Goal: Transaction & Acquisition: Purchase product/service

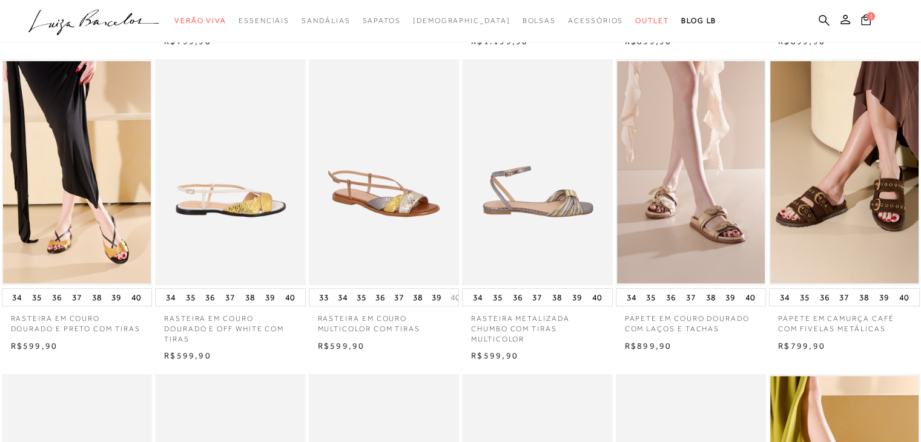
scroll to position [242, 0]
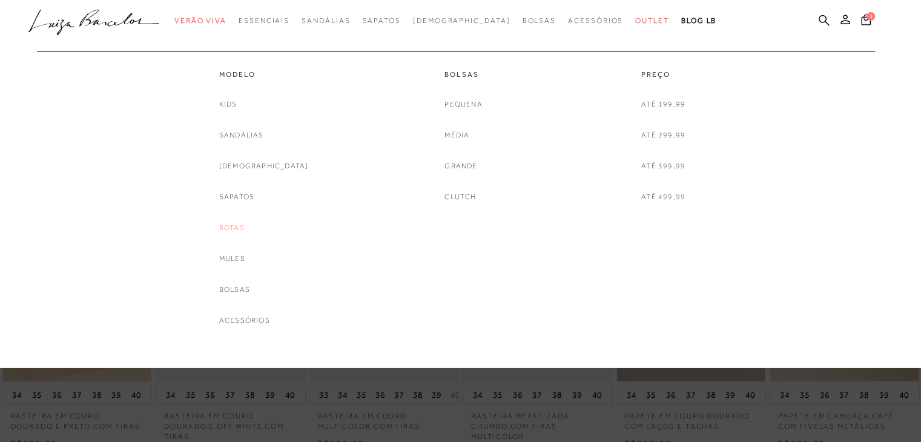
click at [245, 225] on link "Botas" at bounding box center [231, 228] width 25 height 13
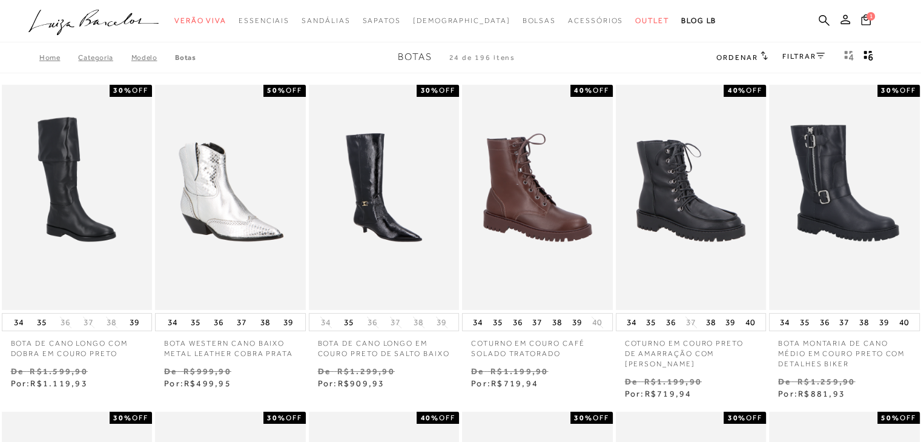
click at [799, 56] on link "FILTRAR" at bounding box center [803, 56] width 42 height 8
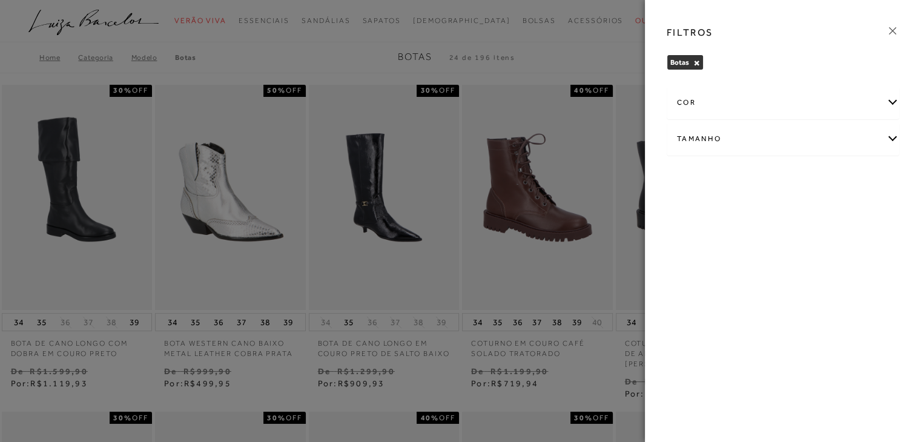
click at [695, 137] on div "Tamanho" at bounding box center [782, 139] width 231 height 32
click at [814, 174] on span "37" at bounding box center [822, 177] width 18 height 9
click at [814, 174] on input "37" at bounding box center [816, 180] width 12 height 12
checkbox input "true"
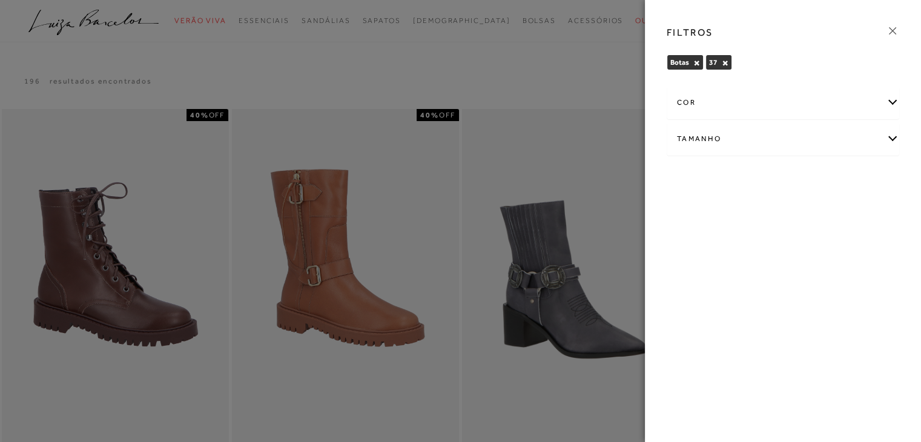
click at [490, 52] on div at bounding box center [460, 221] width 921 height 442
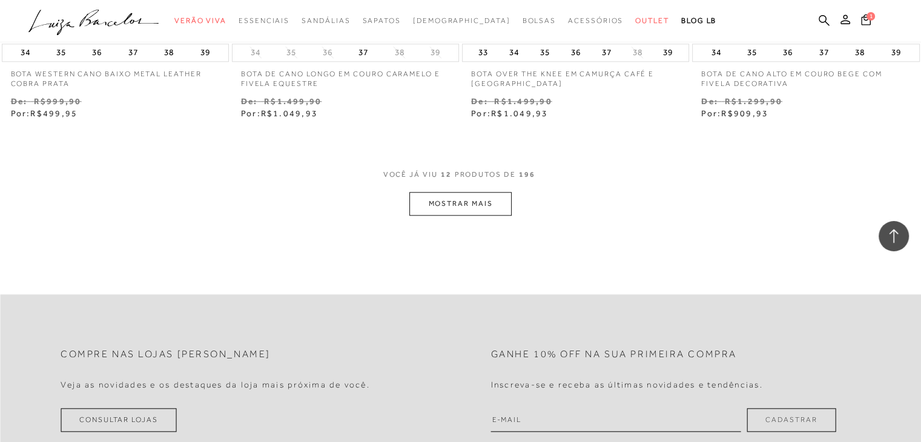
scroll to position [1271, 0]
click at [433, 191] on div "VOCê JÁ VIU 12 PRODUTOS DE 196" at bounding box center [460, 183] width 155 height 22
click at [436, 194] on button "MOSTRAR MAIS" at bounding box center [460, 206] width 102 height 24
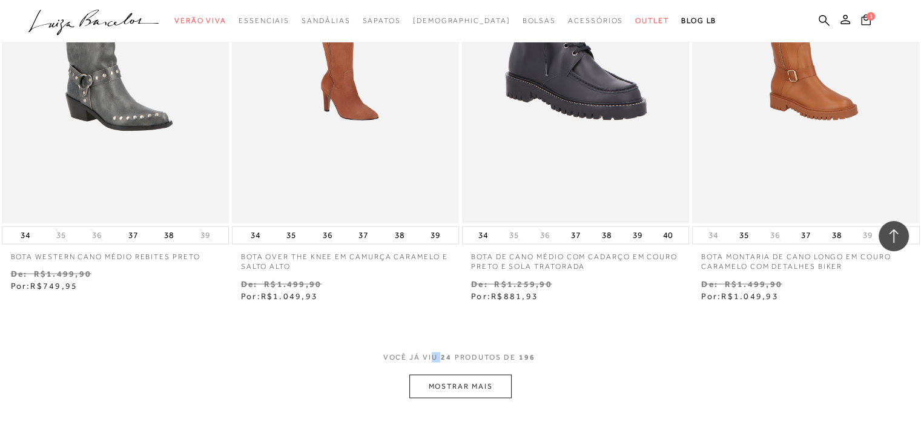
scroll to position [2482, 0]
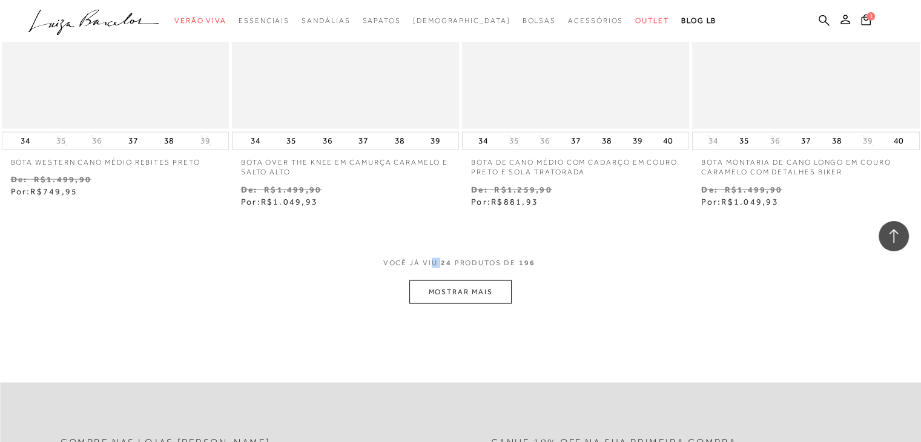
click at [471, 285] on button "MOSTRAR MAIS" at bounding box center [460, 292] width 102 height 24
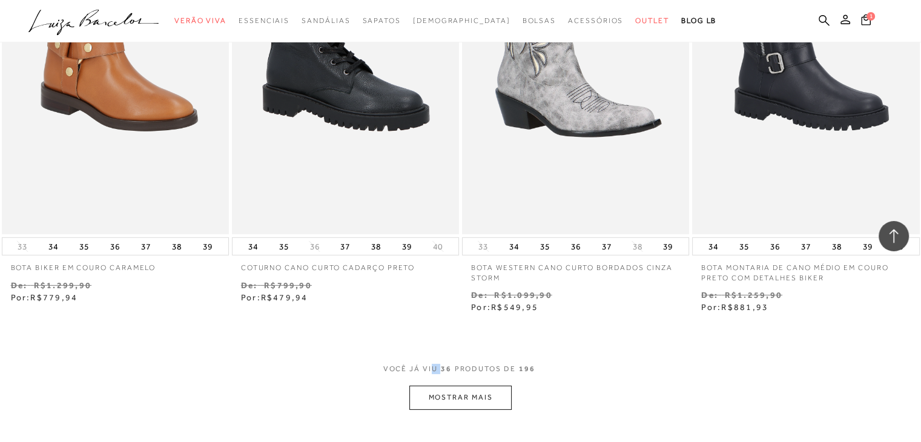
scroll to position [3814, 0]
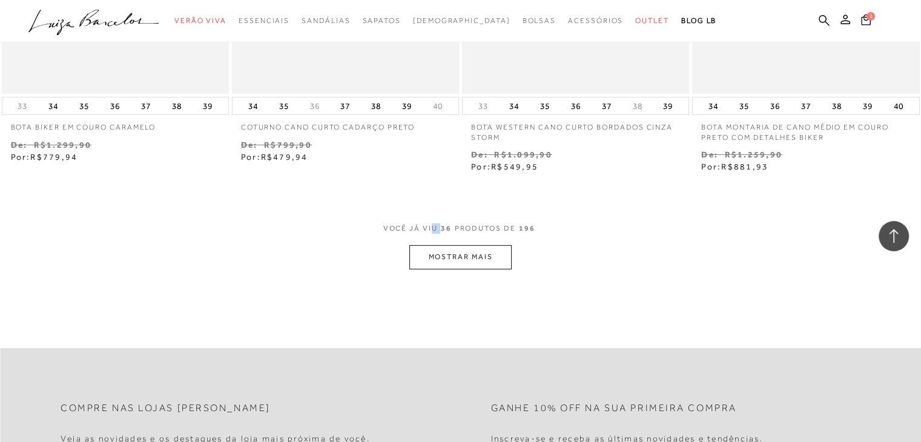
click at [462, 252] on button "MOSTRAR MAIS" at bounding box center [460, 257] width 102 height 24
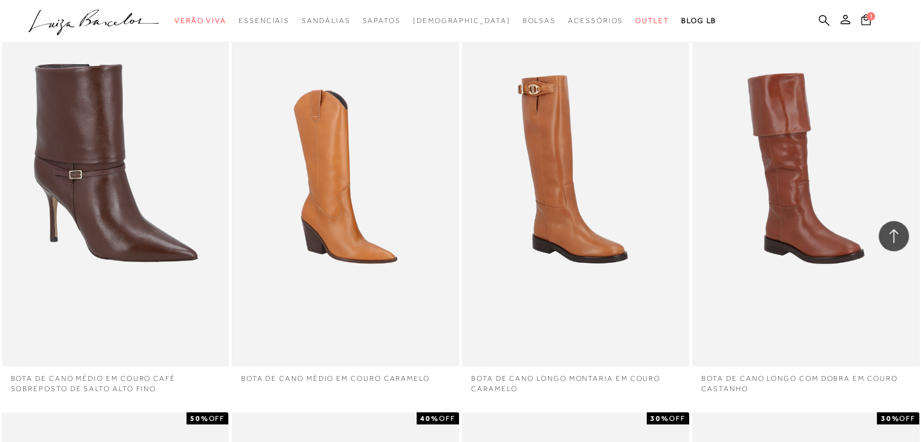
scroll to position [3995, 0]
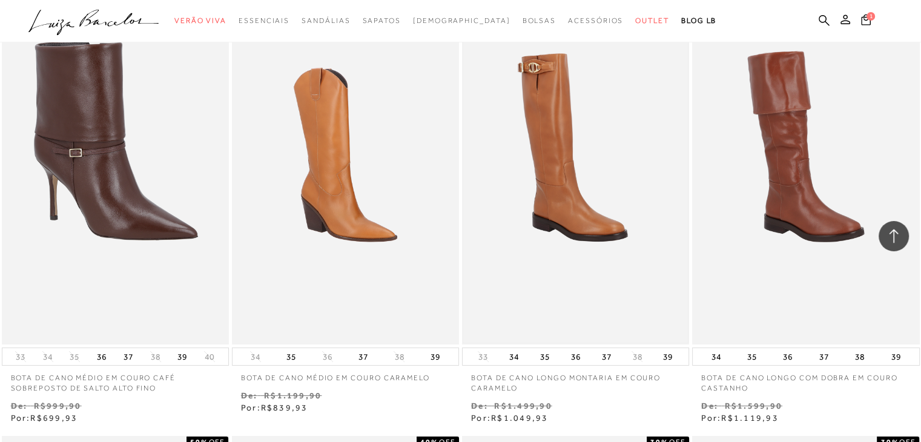
click at [557, 159] on img at bounding box center [575, 173] width 225 height 337
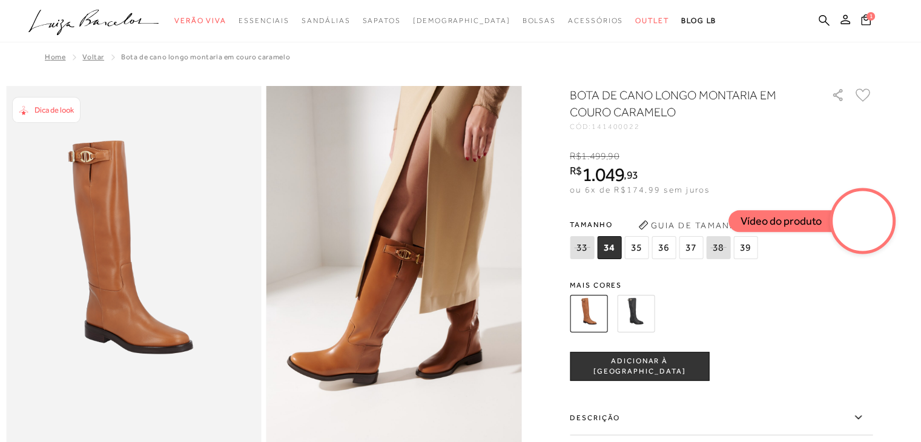
click at [643, 306] on img at bounding box center [636, 314] width 38 height 38
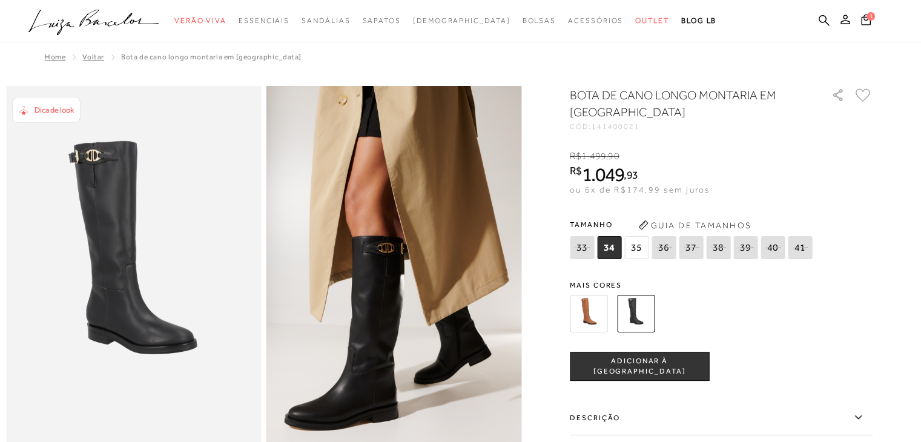
click at [599, 308] on img at bounding box center [589, 314] width 38 height 38
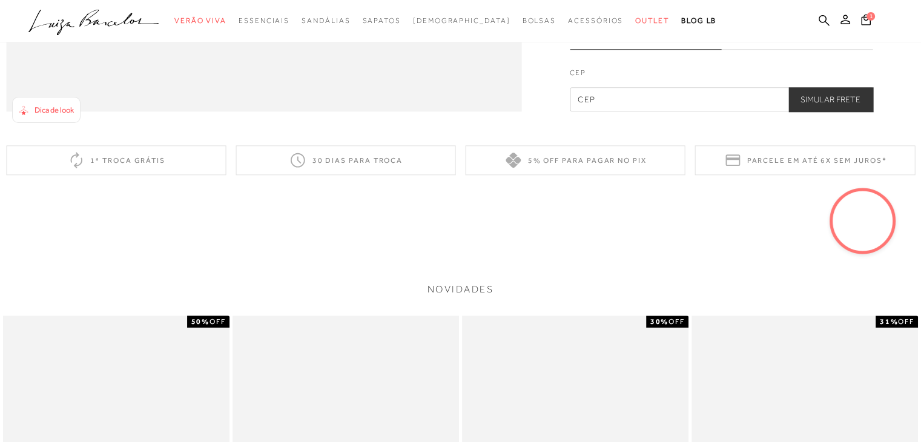
scroll to position [1755, 0]
